Goal: Task Accomplishment & Management: Manage account settings

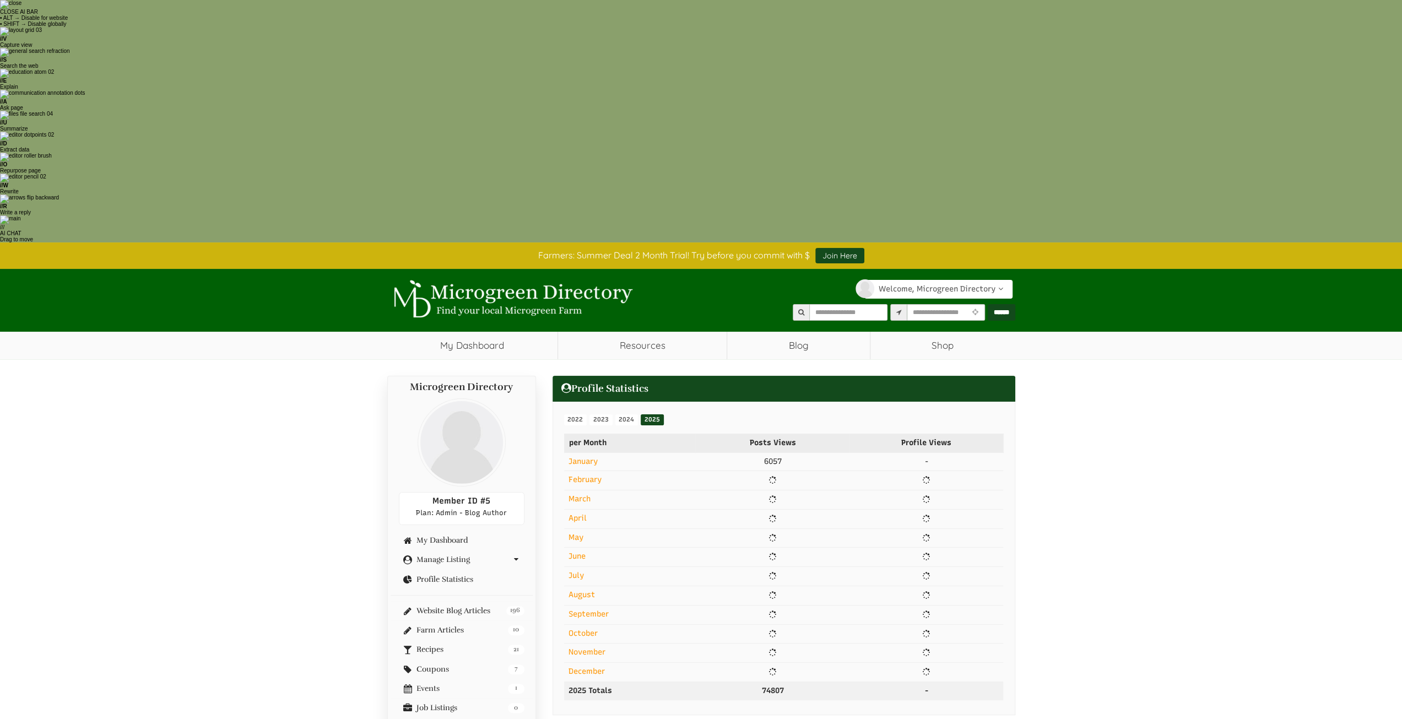
select select "Language Translate Widget"
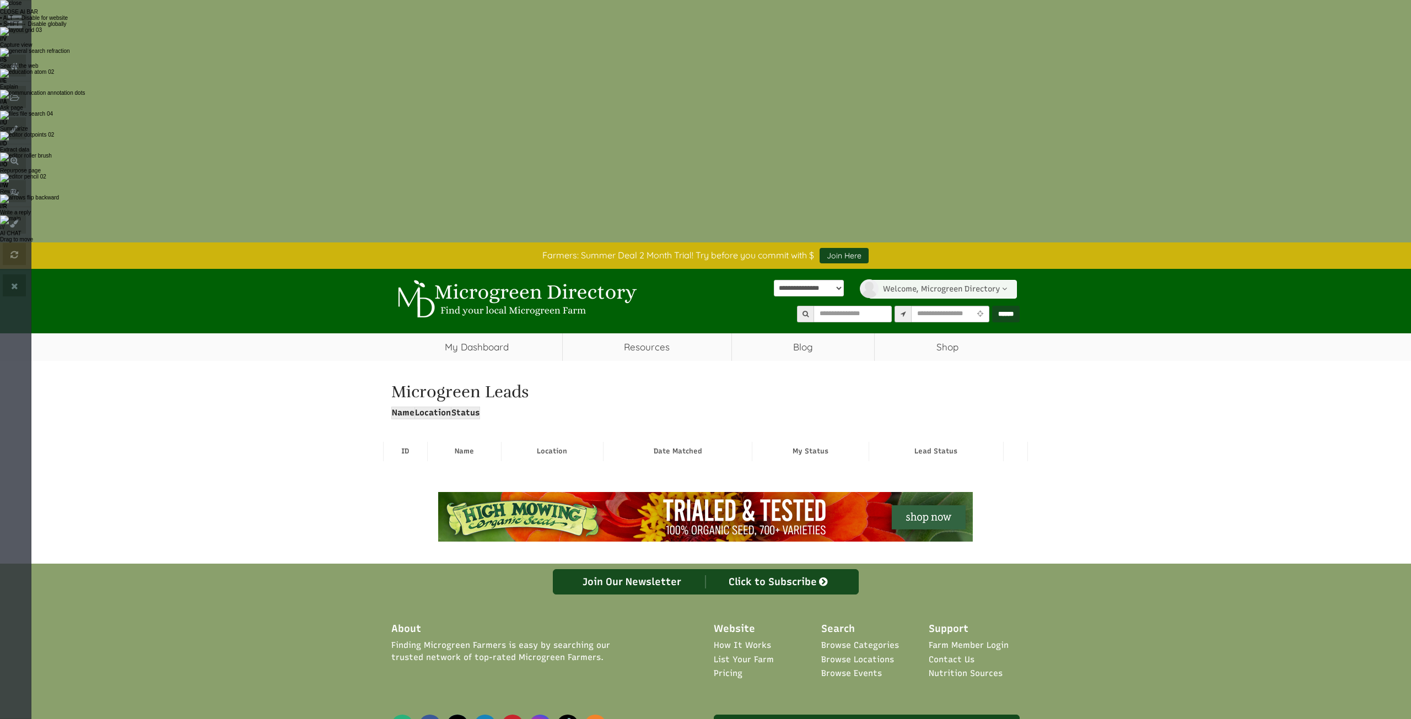
click at [913, 280] on link "Welcome, Microgreen Directory" at bounding box center [942, 289] width 148 height 19
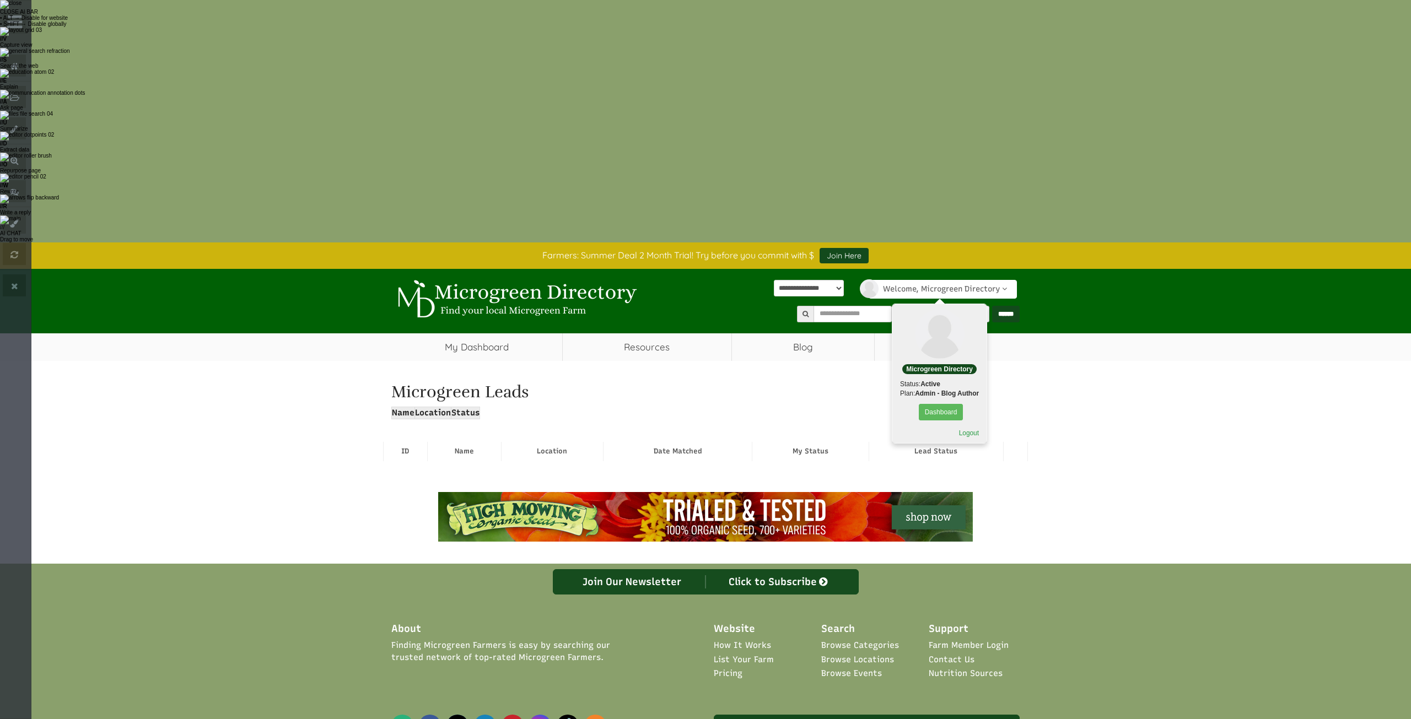
click at [971, 429] on link "Logout" at bounding box center [969, 433] width 20 height 8
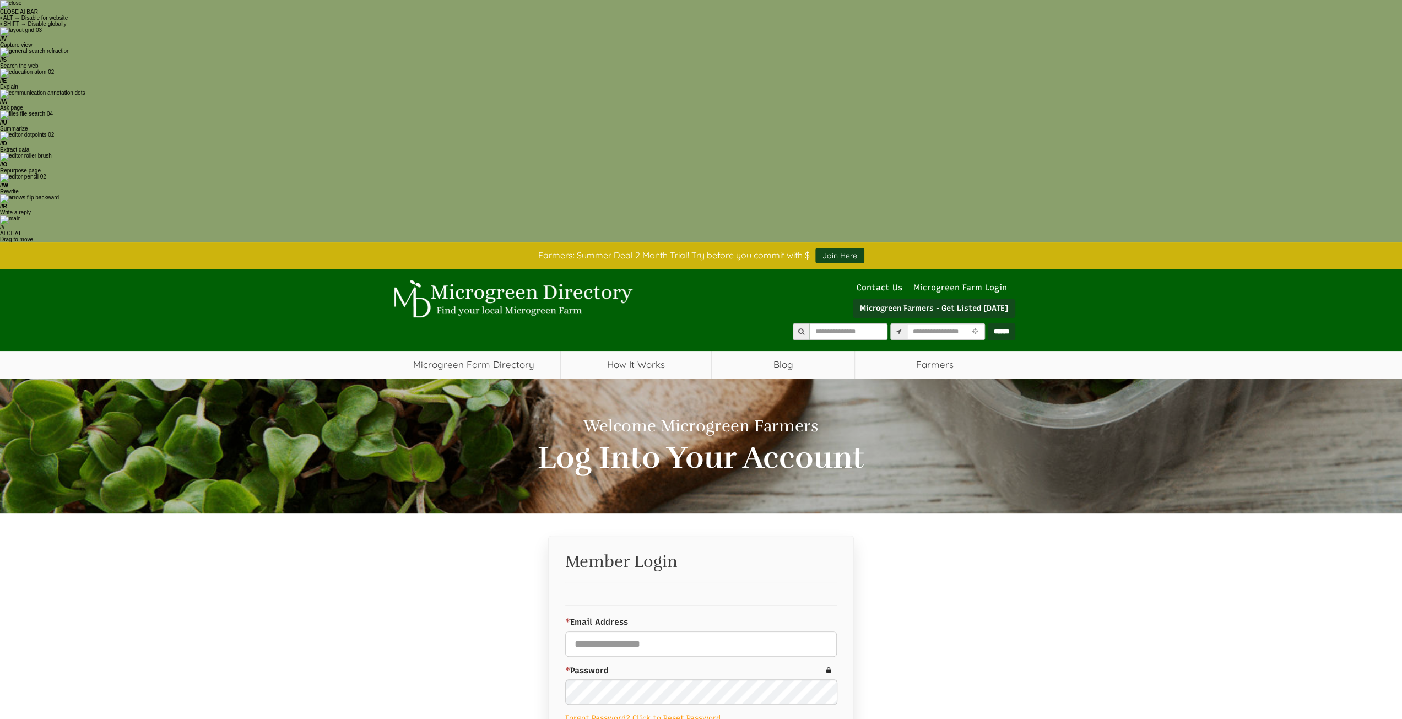
select select "Language Translate Widget"
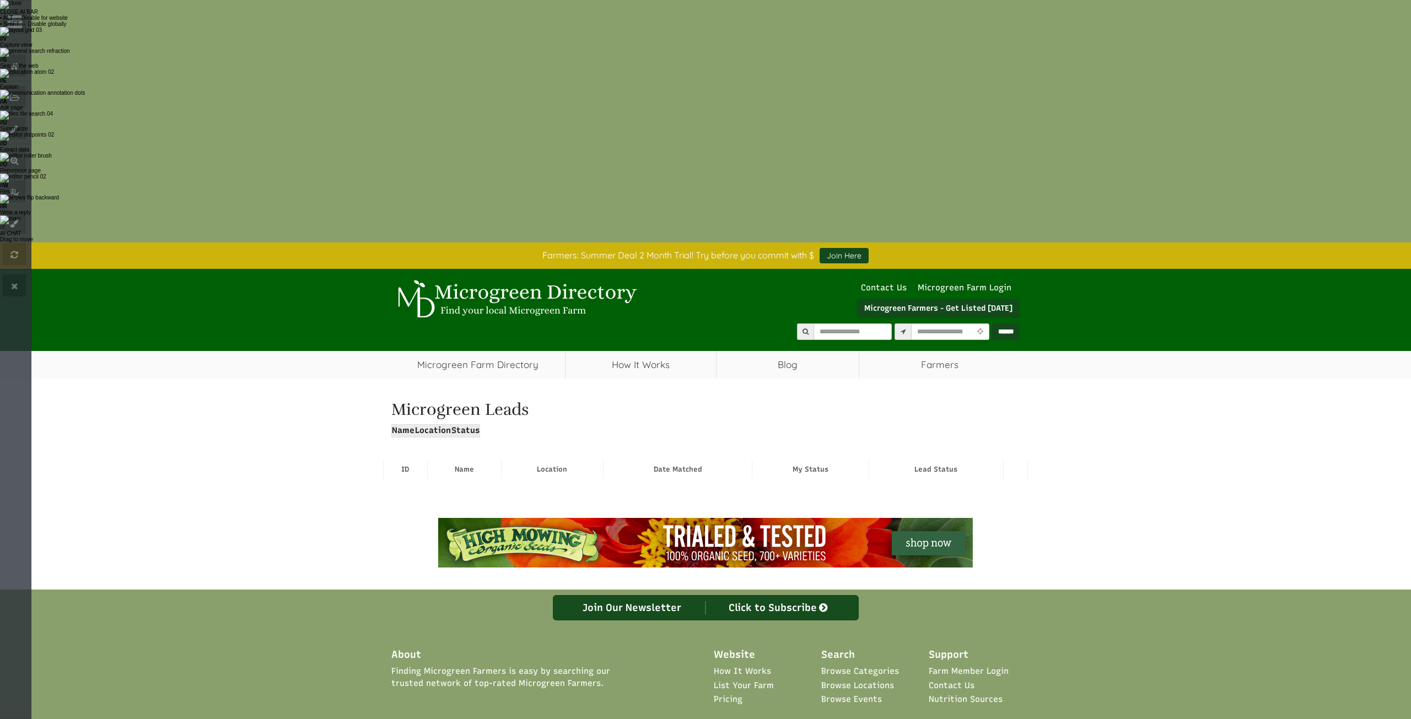
select select "Language Translate Widget"
